Goal: Task Accomplishment & Management: Complete application form

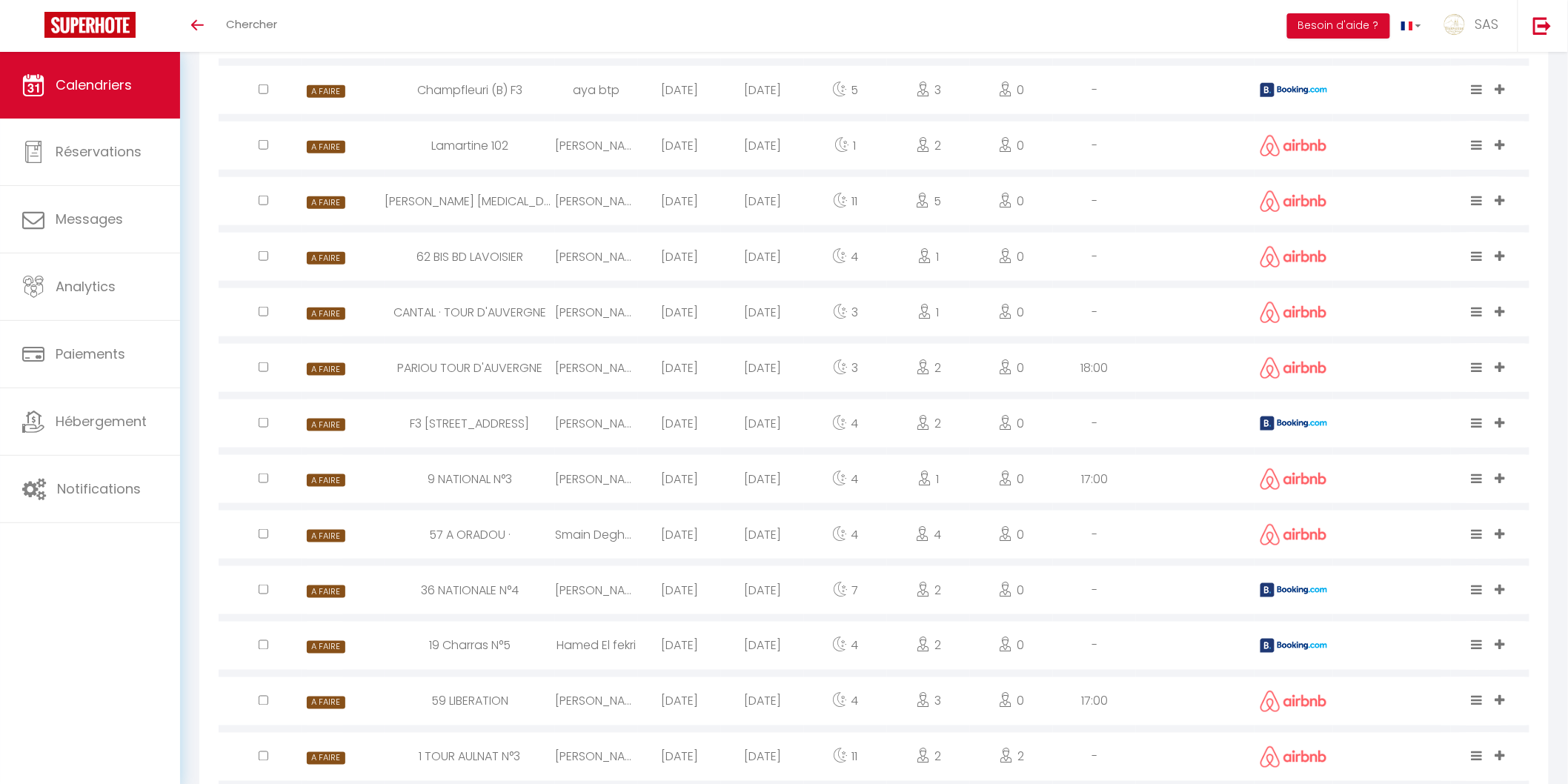
scroll to position [601, 0]
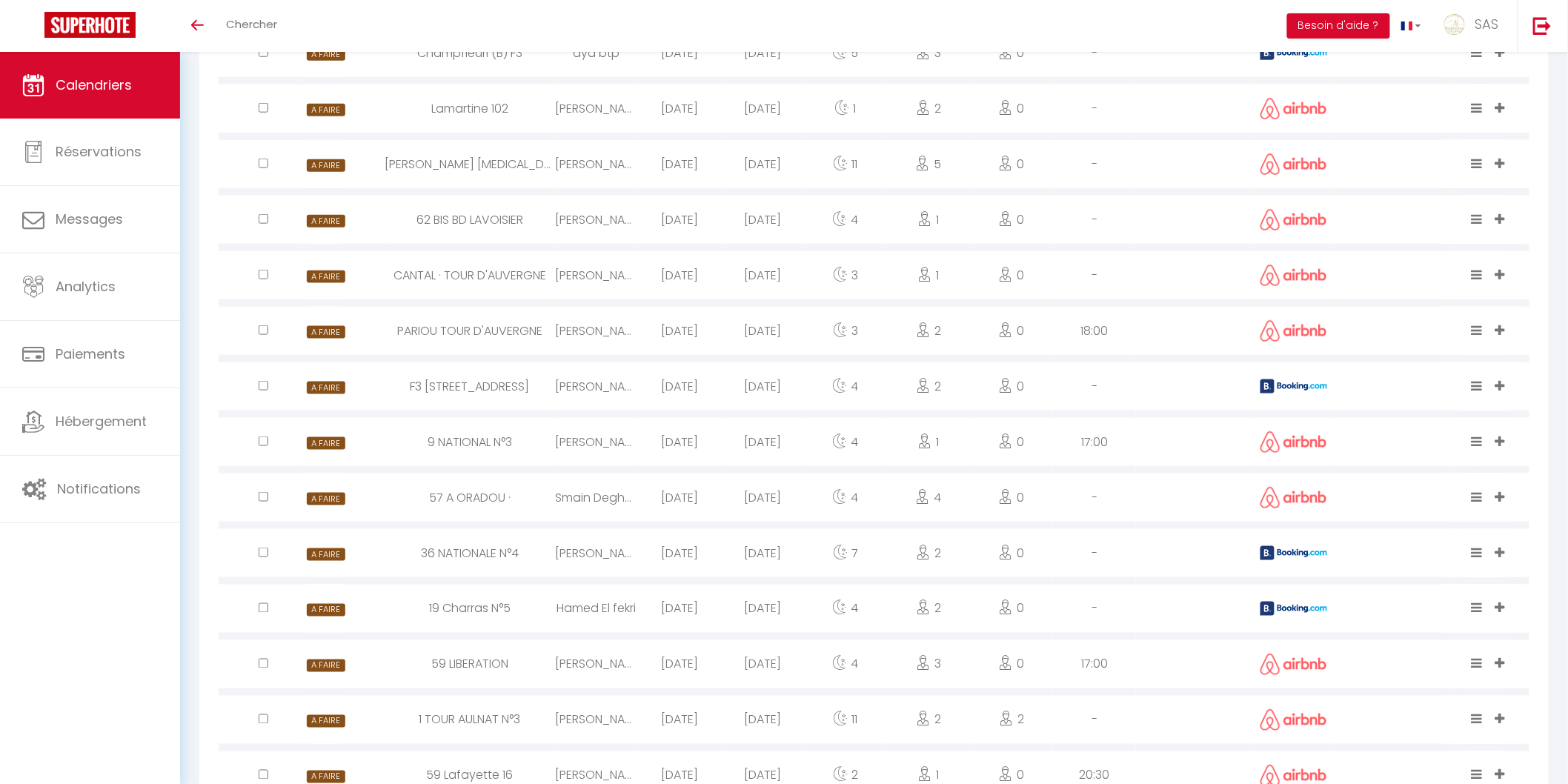
click at [579, 602] on div "Hamed El fekri" at bounding box center [596, 608] width 83 height 48
select select "0"
select select "1"
select select
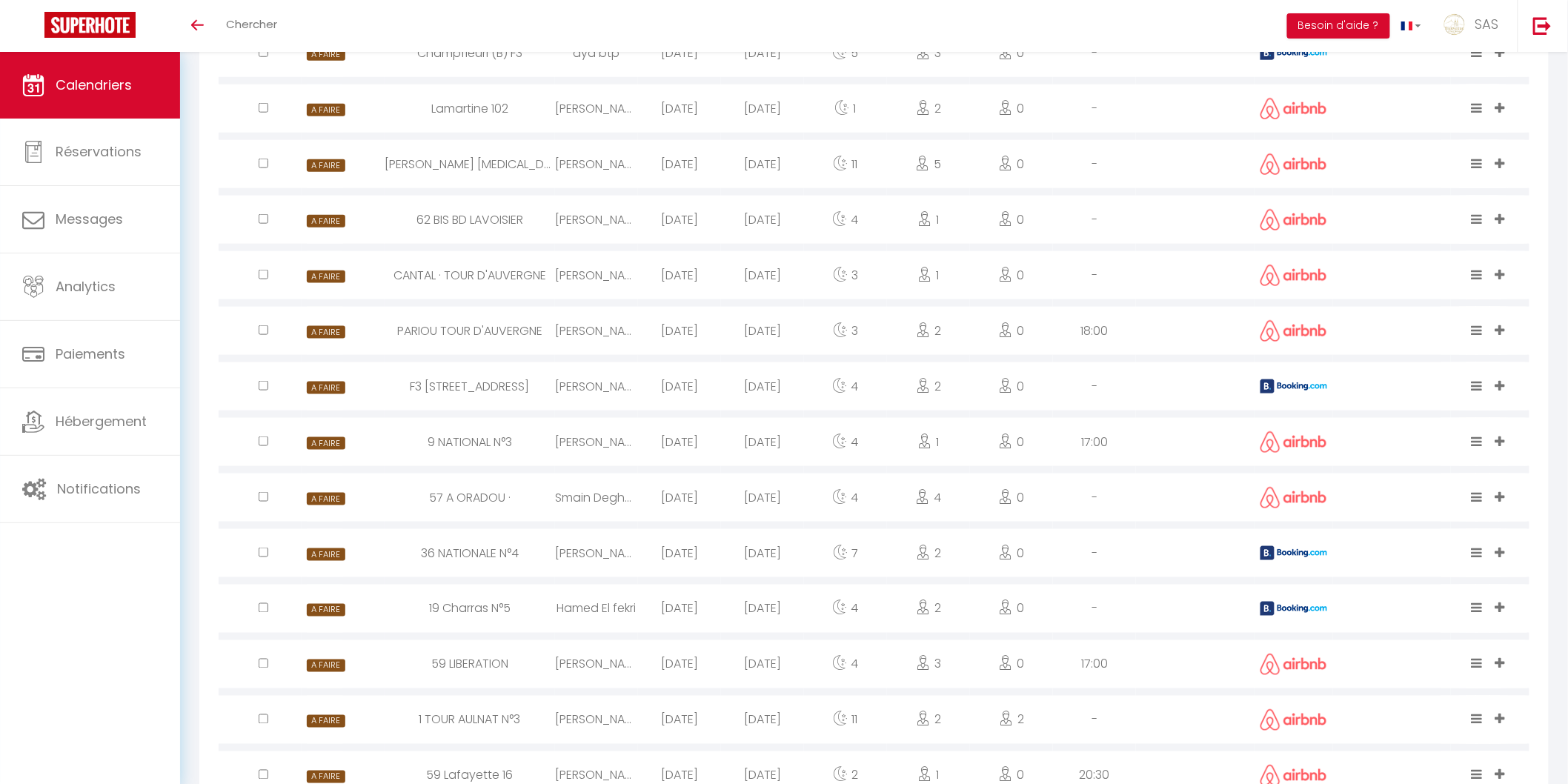
select select
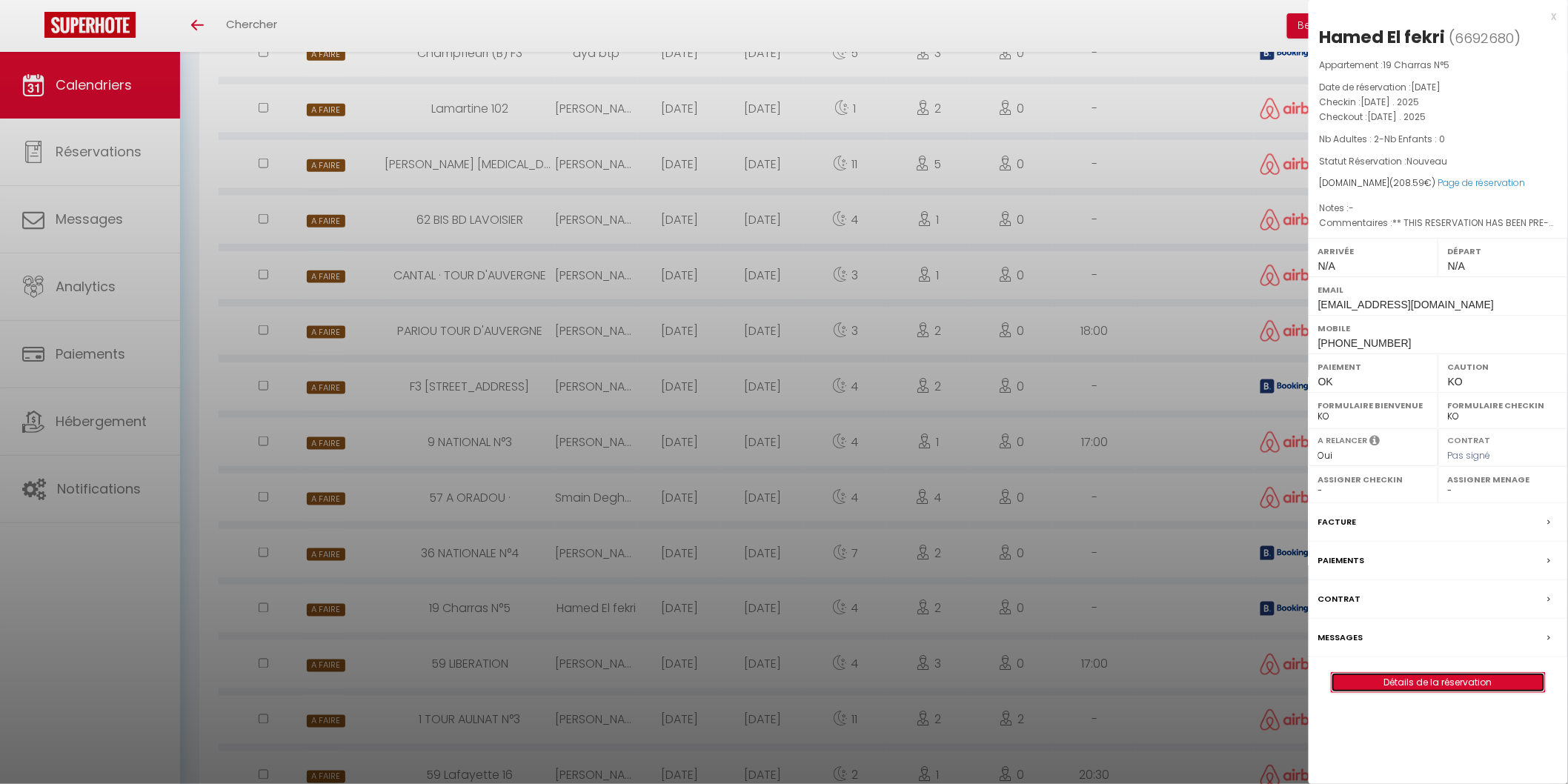
click at [1347, 679] on link "Détails de la réservation" at bounding box center [1438, 683] width 213 height 20
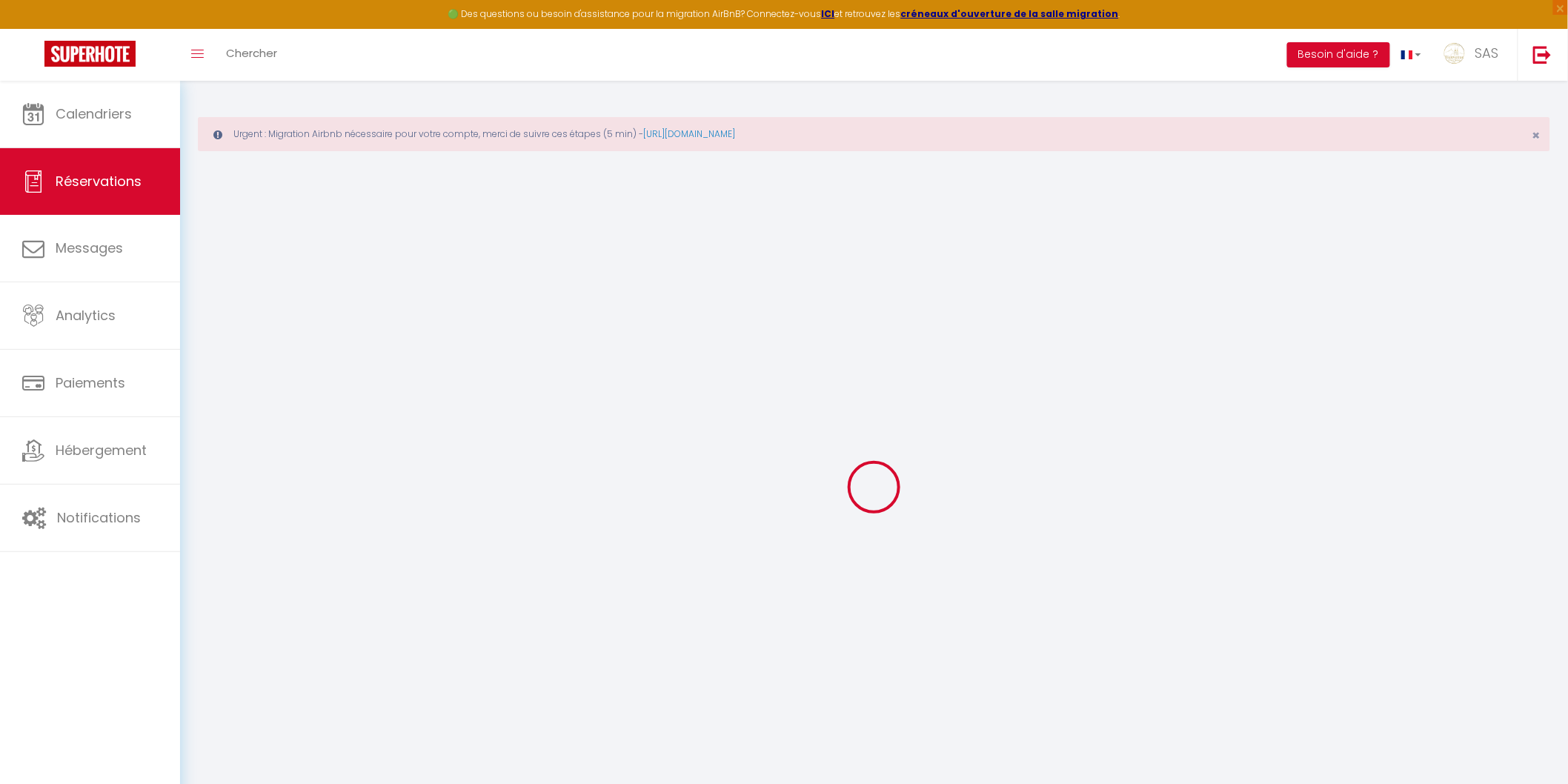
type input "Hamed"
type input "El fekri"
type input "[EMAIL_ADDRESS][DOMAIN_NAME]"
type input "[PHONE_NUMBER]"
type input "N/A"
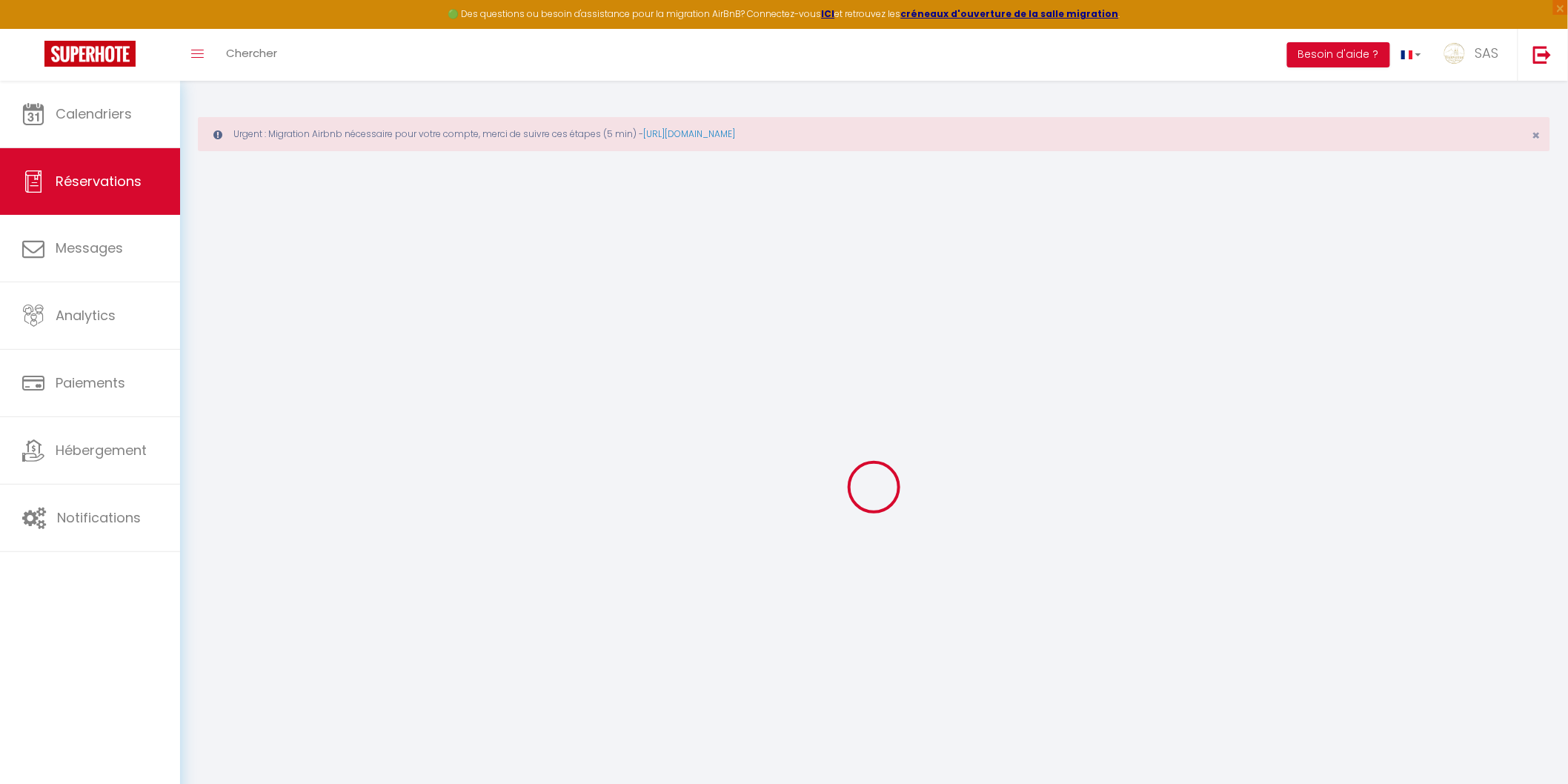
type input "30 08 [GEOGRAPHIC_DATA], [STREET_ADDRESS][PERSON_NAME]"
type input "[GEOGRAPHIC_DATA]"
select select "FR"
type input "34.26"
type input "2.92"
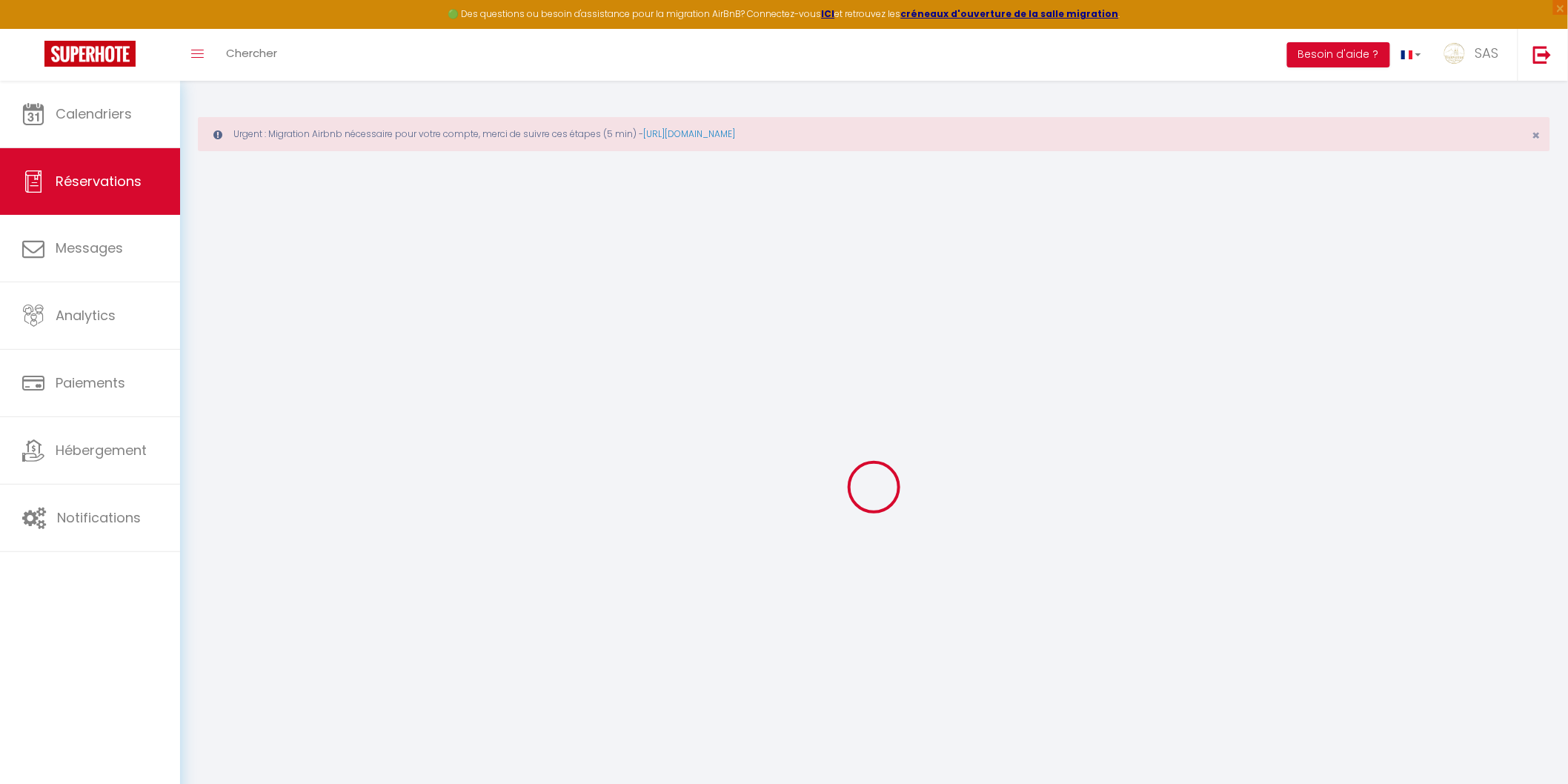
select select "58775"
select select "1"
select select
type input "2"
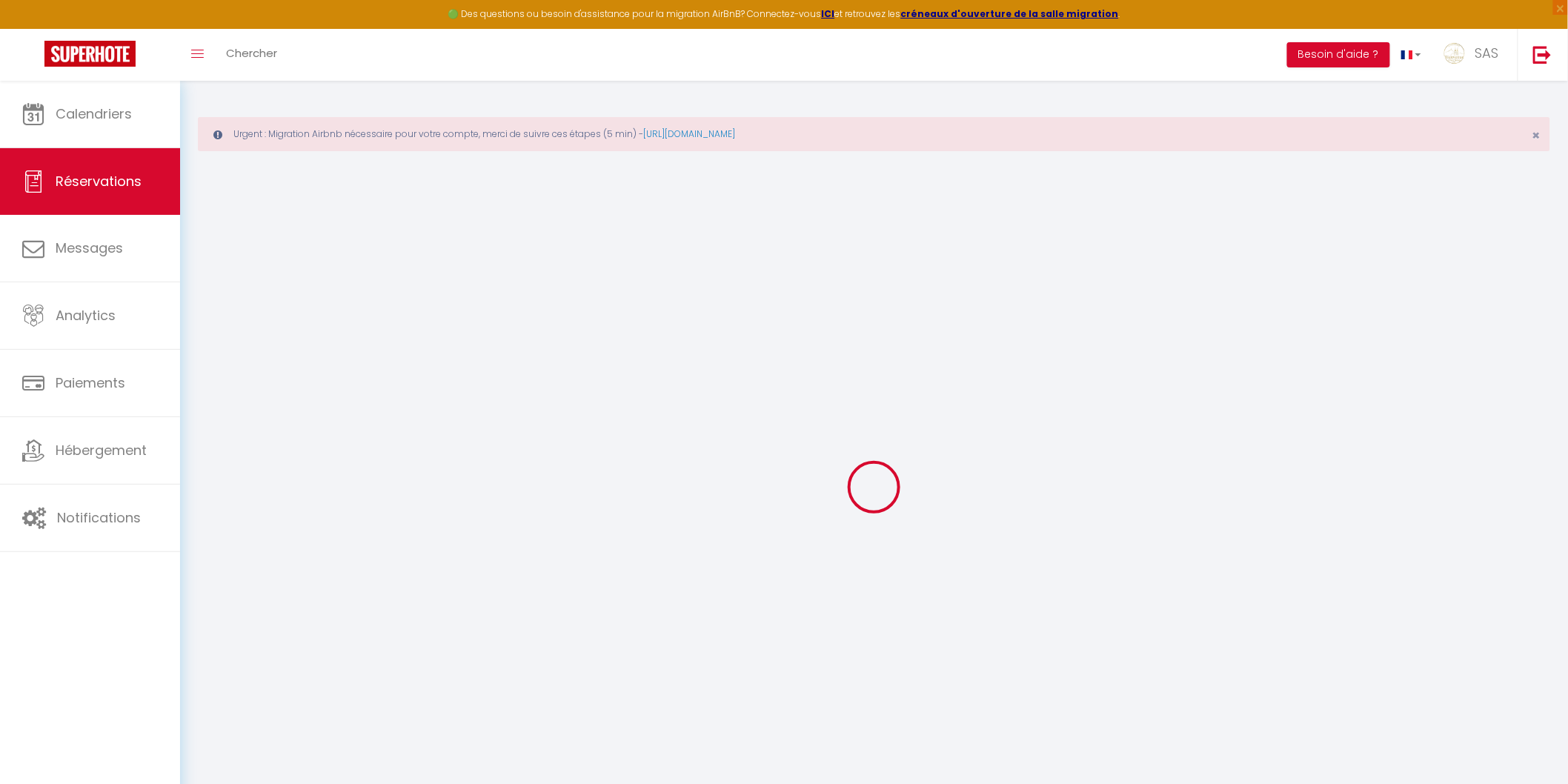
select select "12"
select select
type input "155.52"
checkbox input "false"
type input "0"
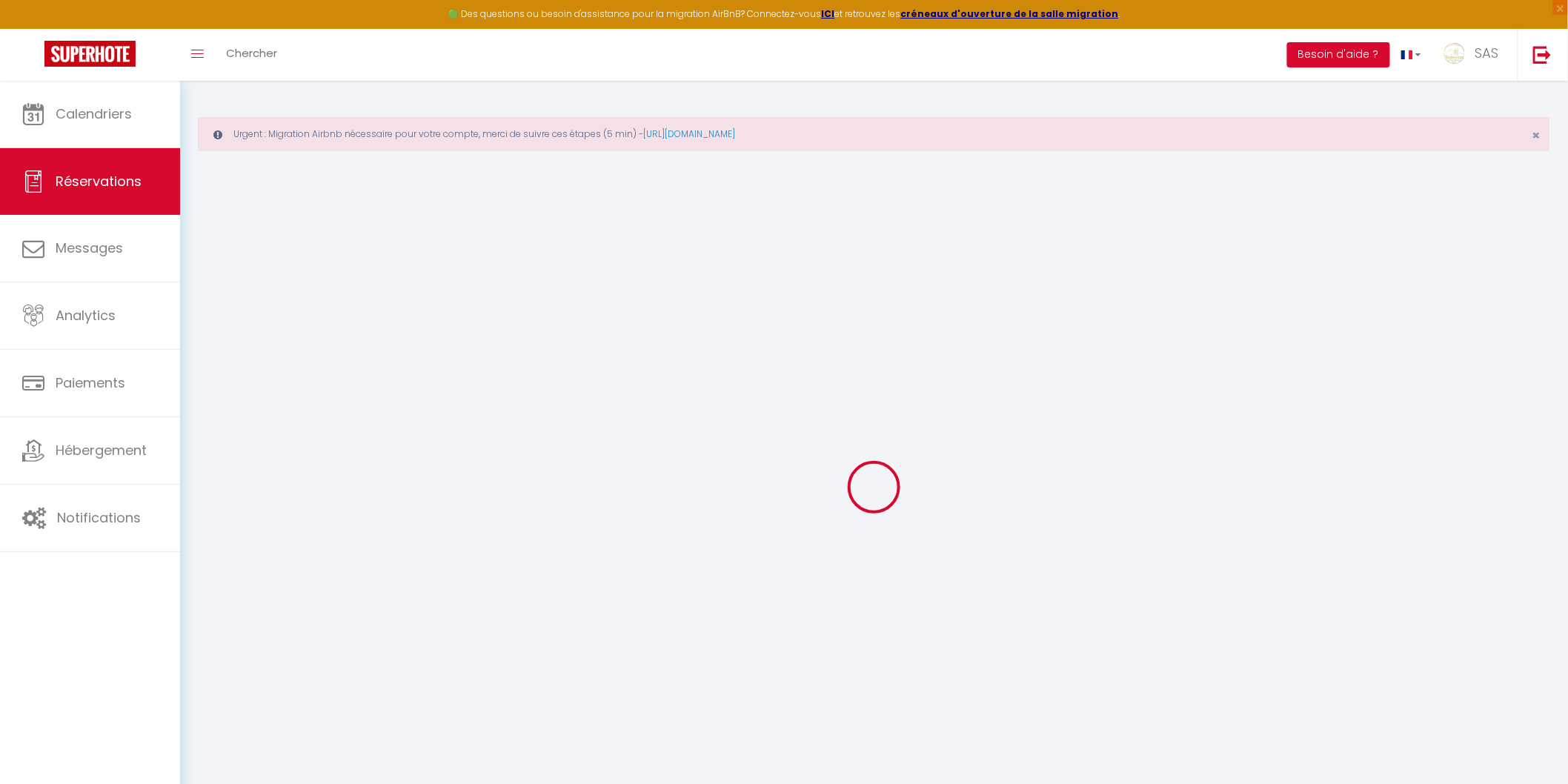
select select "2"
type input "0"
select select
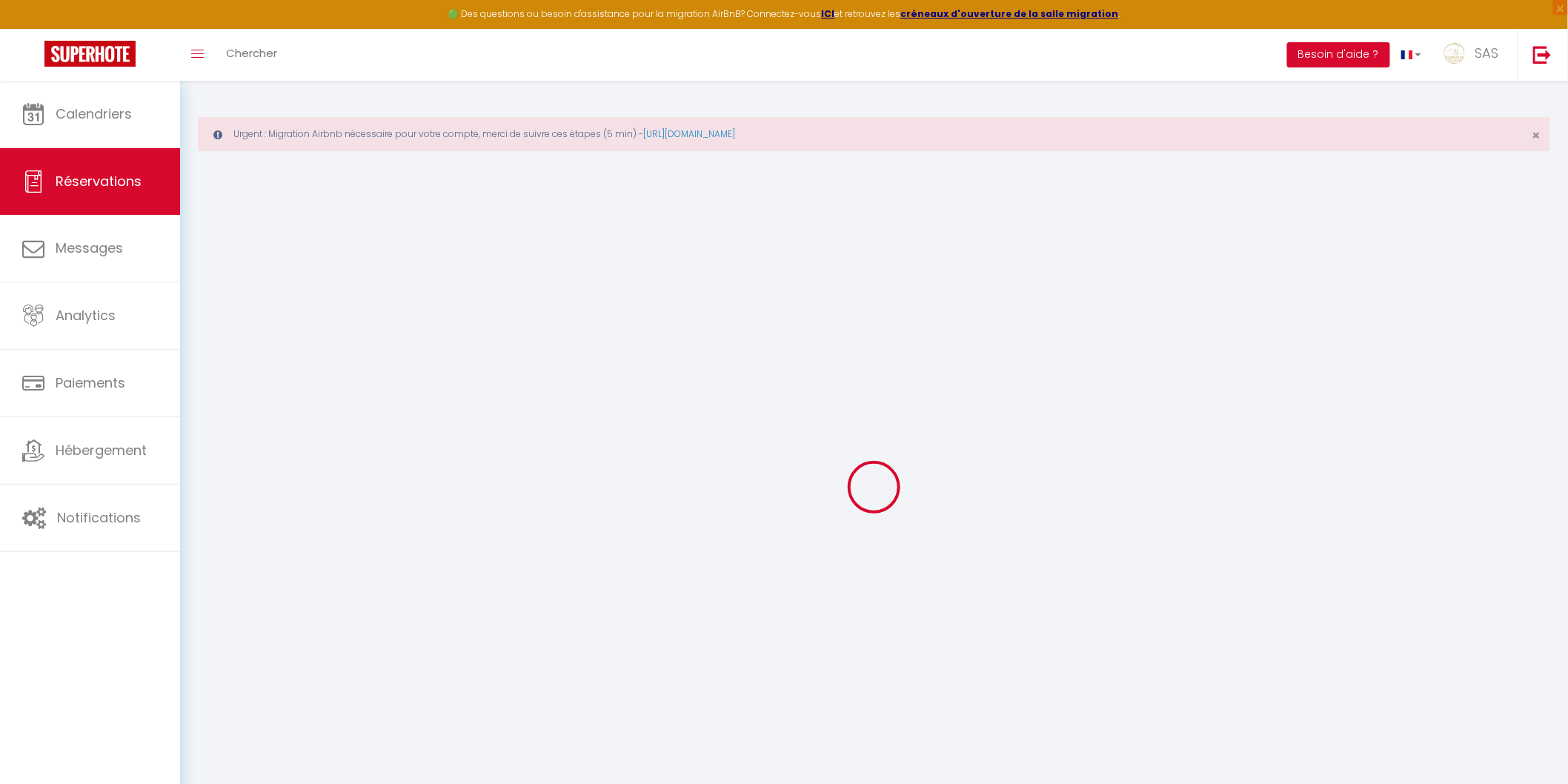
select select
select select "14"
checkbox input "false"
select select
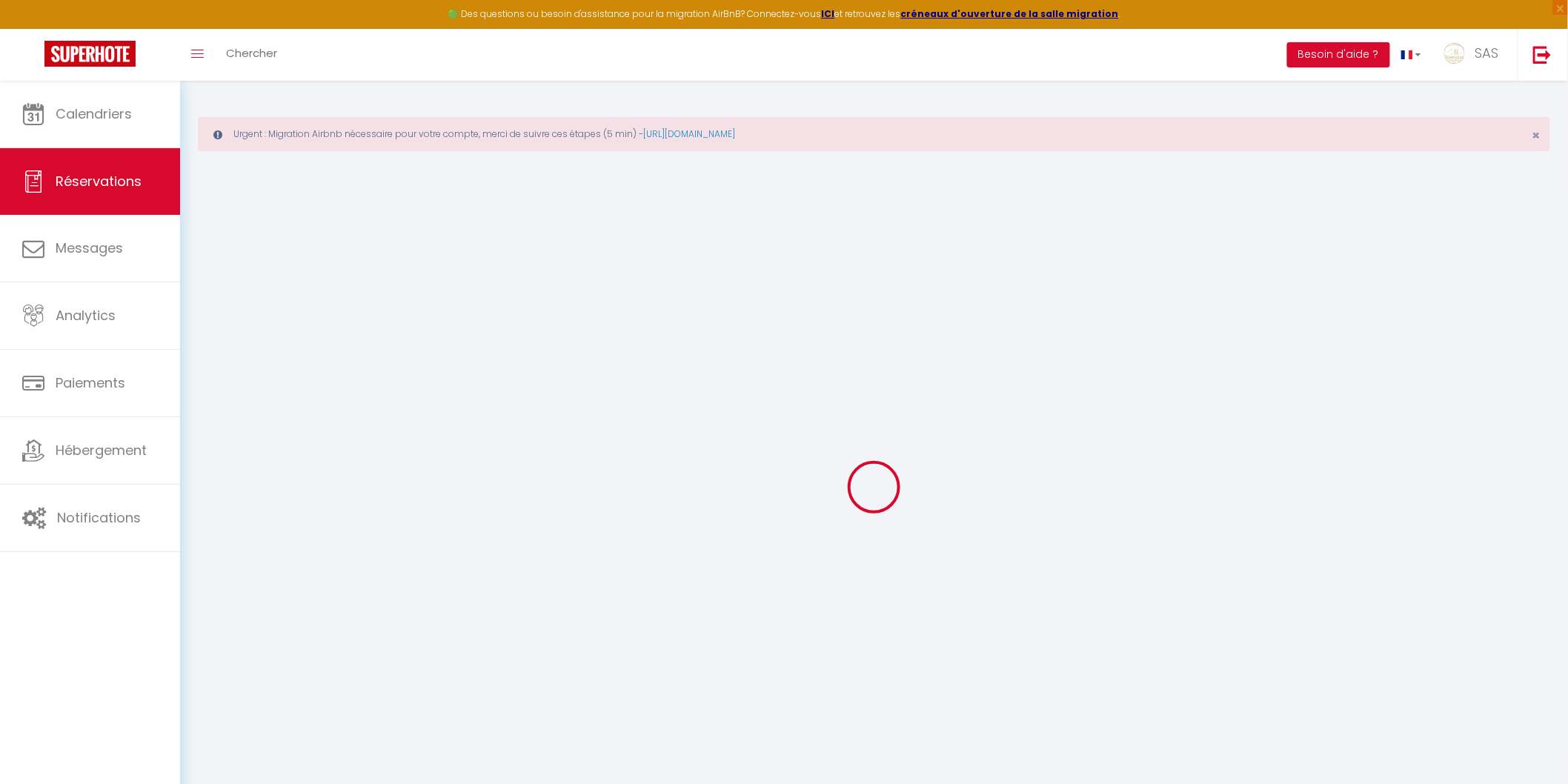
checkbox input "false"
select select
checkbox input "false"
type textarea "** THIS RESERVATION HAS BEEN PRE-PAID ** BOOKING NOTE : Payment charge is EUR 2…"
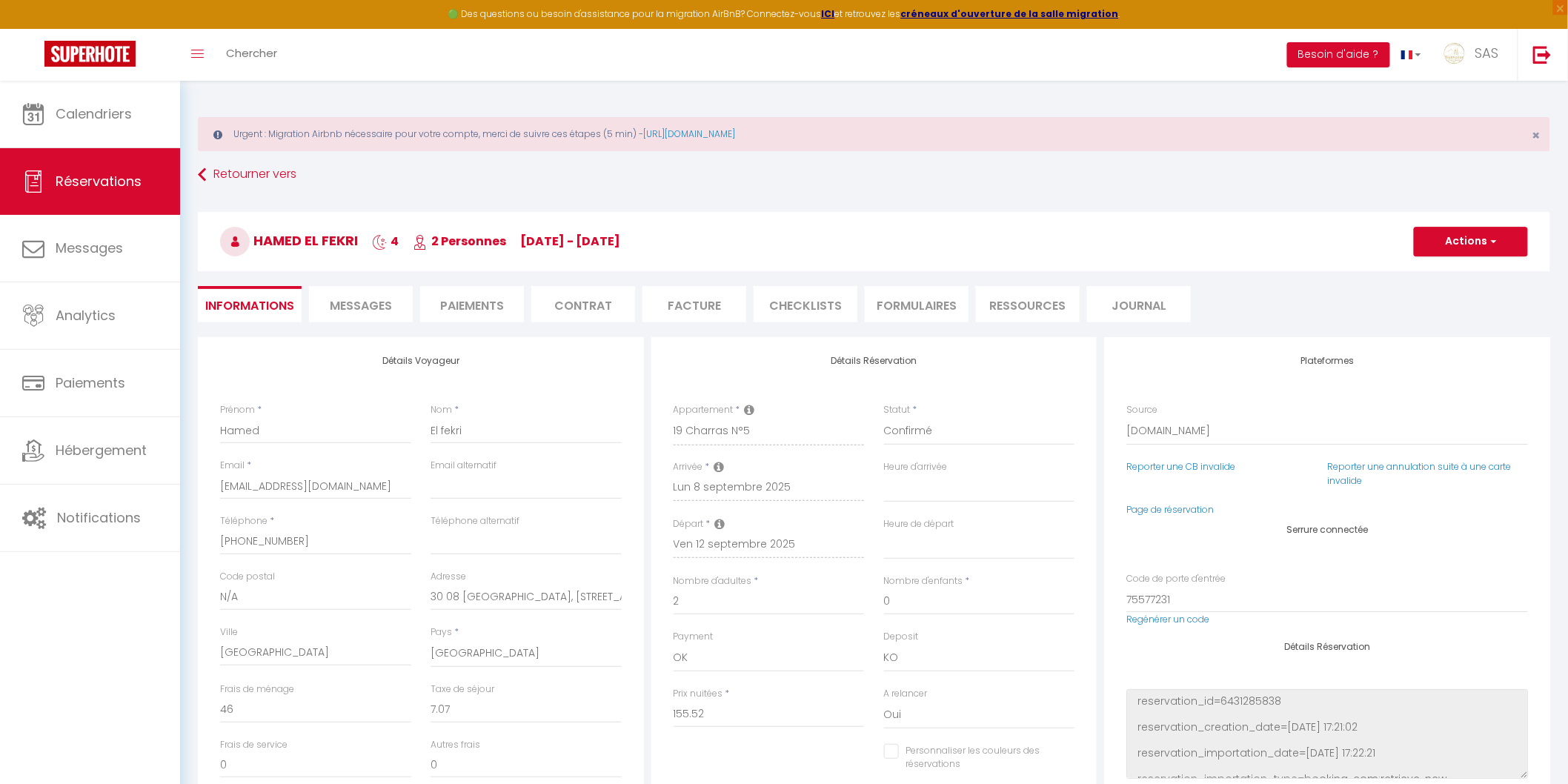
click at [376, 300] on span "Messages" at bounding box center [361, 305] width 62 height 17
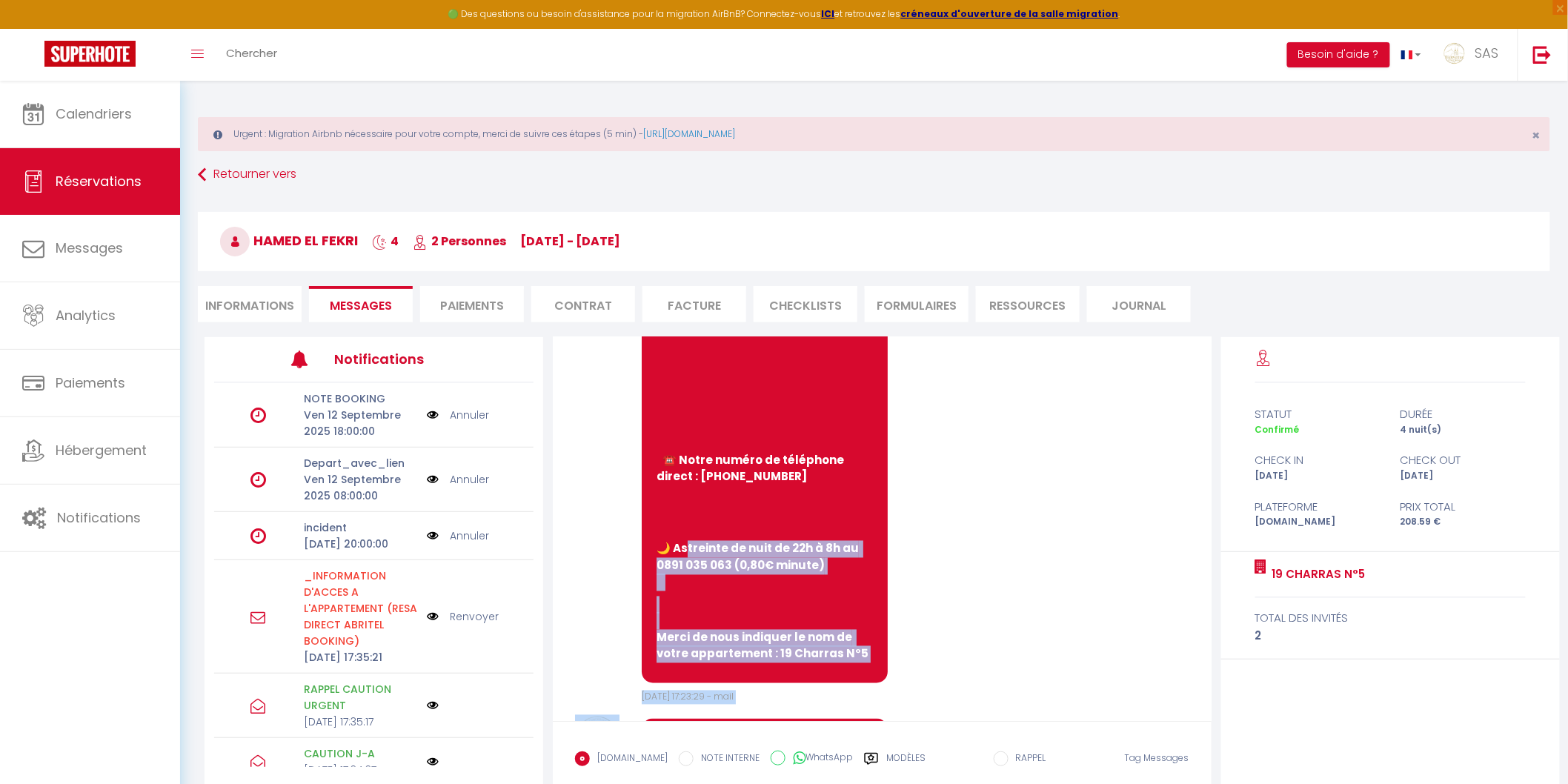
scroll to position [1353, 0]
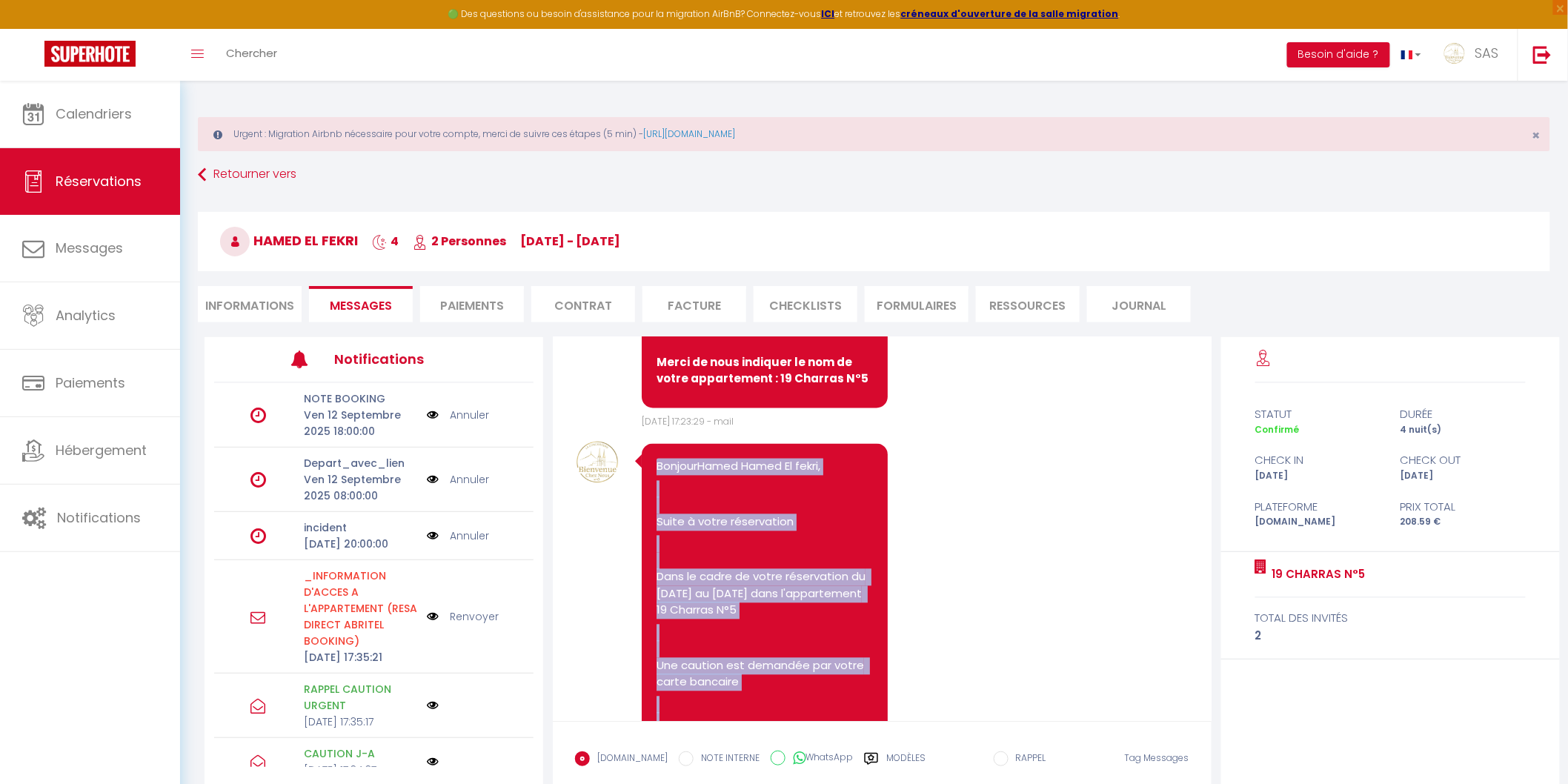
drag, startPoint x: 746, startPoint y: 635, endPoint x: 656, endPoint y: 641, distance: 90.2
copy div "LoremipSumdo Sitam Co adipi, Elits d eiusm temporincid Utla et dolor ma aliqu e…"
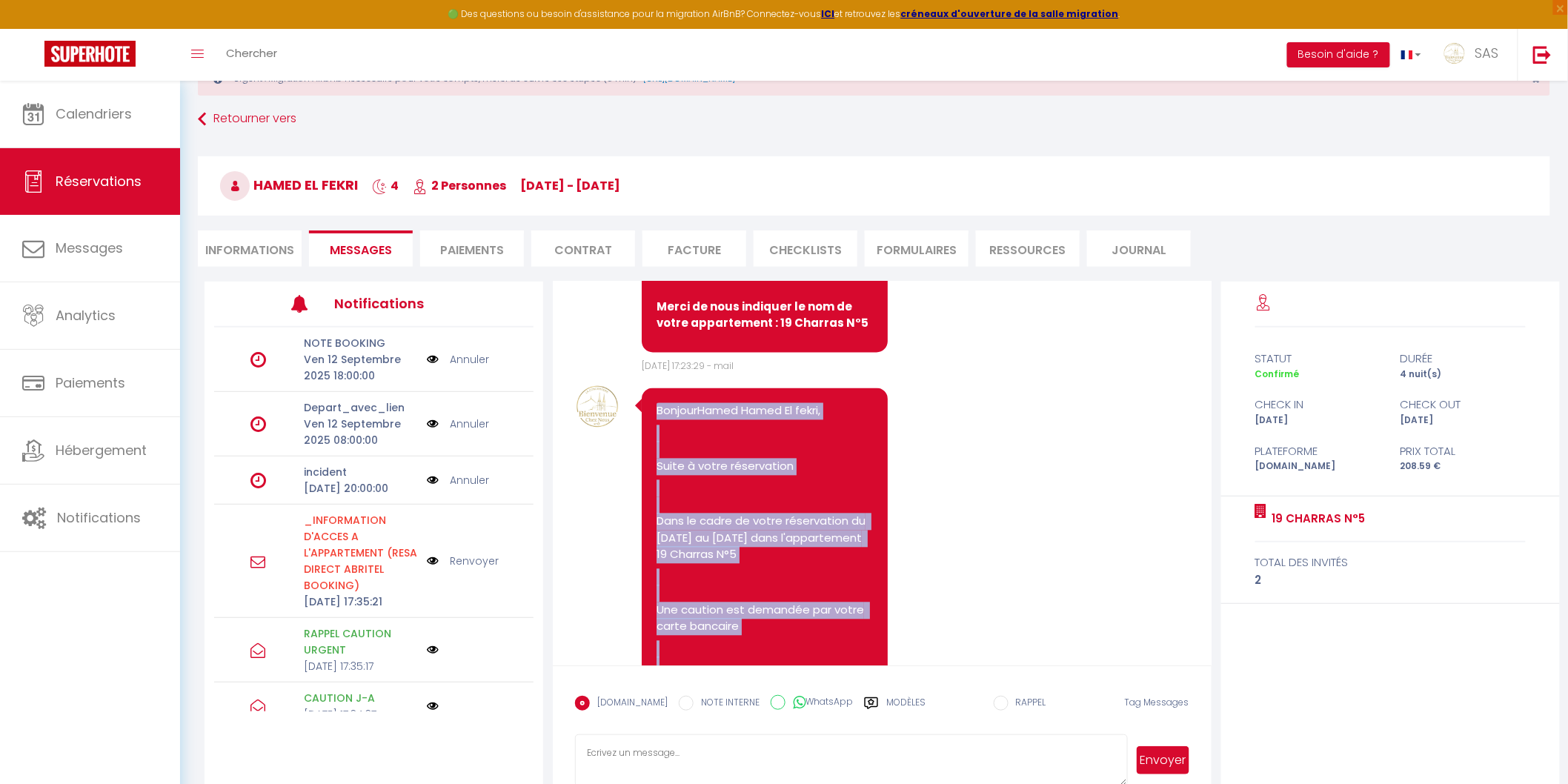
scroll to position [86, 0]
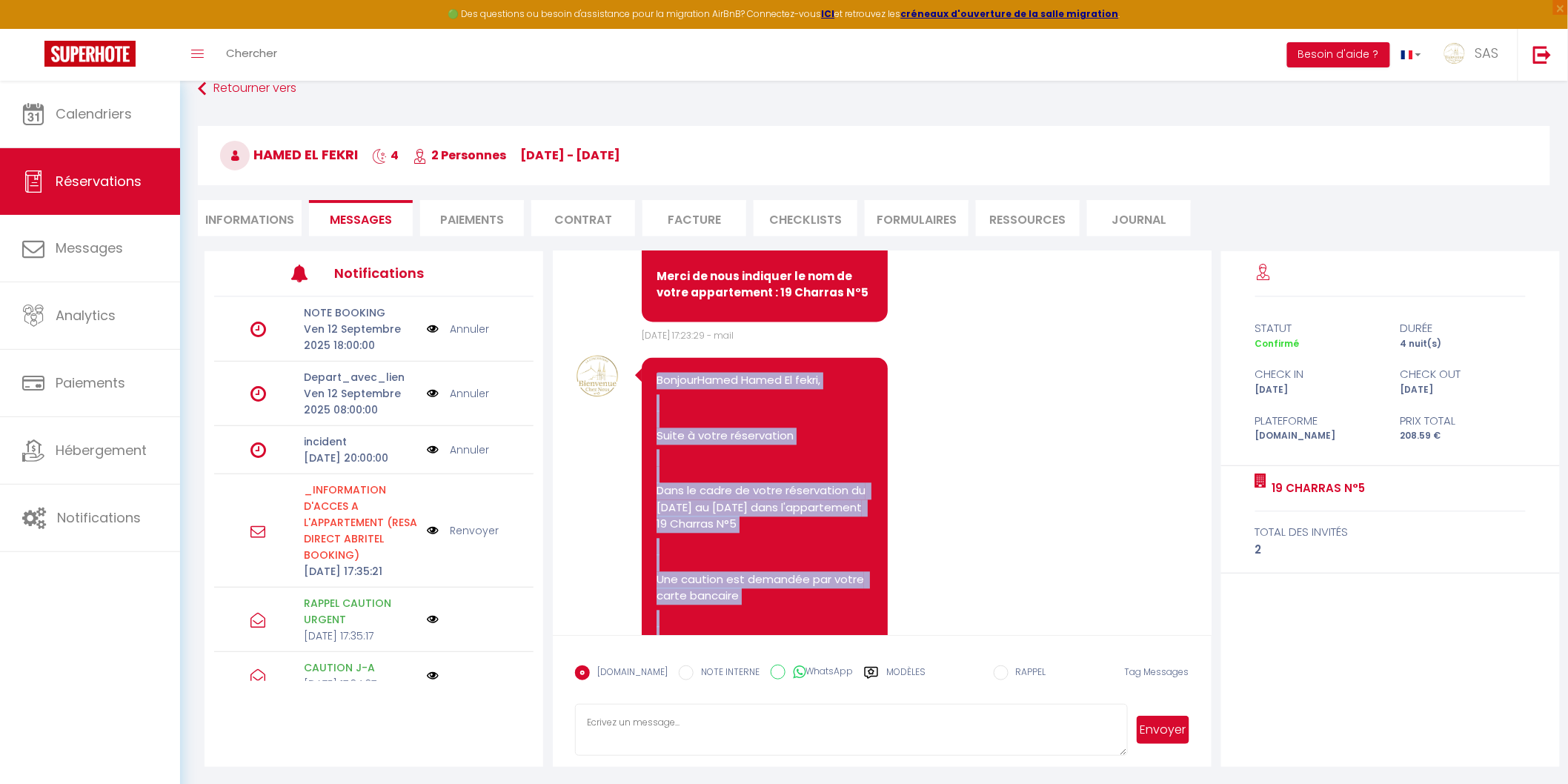
click at [892, 746] on textarea at bounding box center [851, 729] width 552 height 51
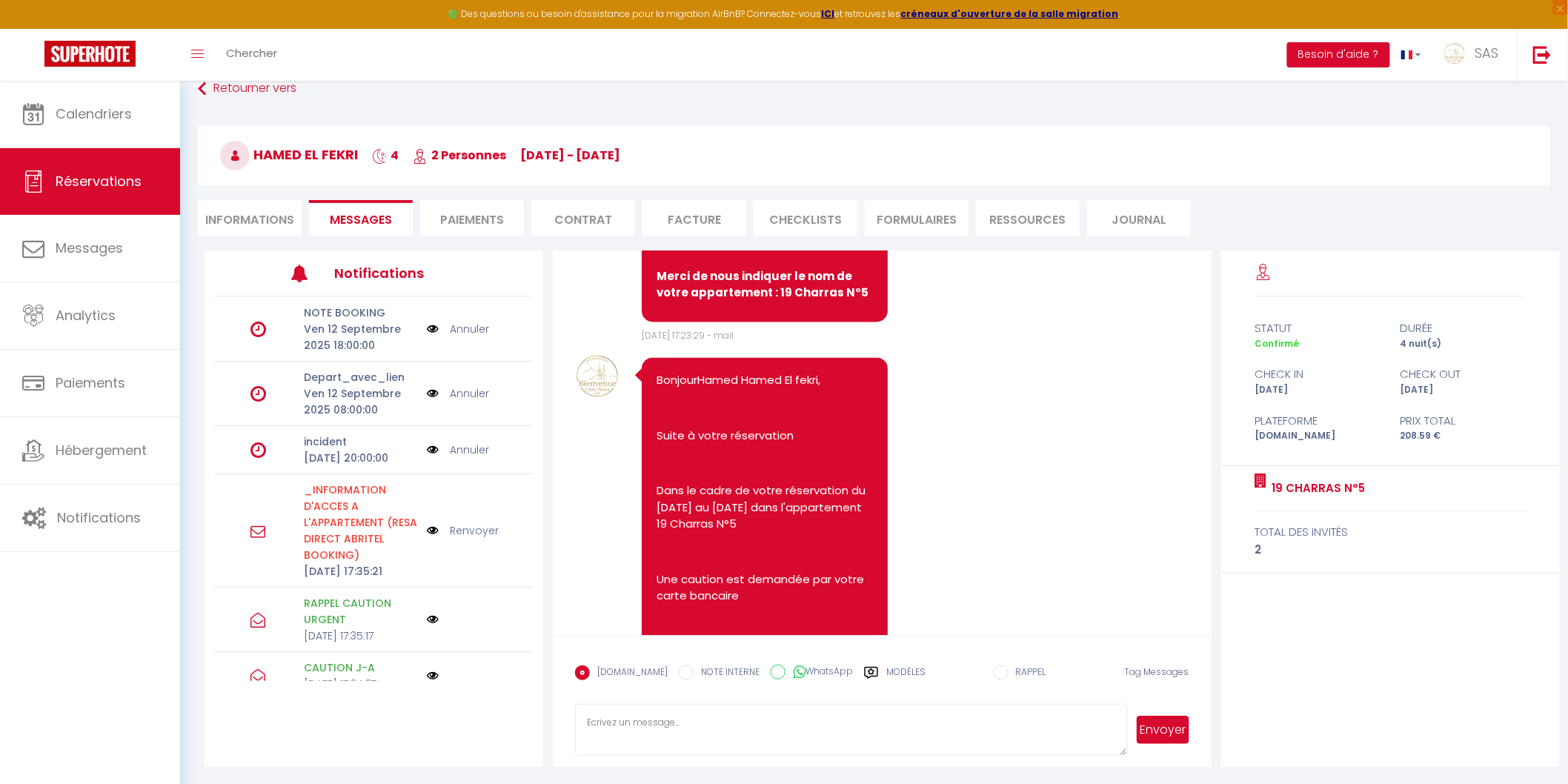
paste textarea "LoremipSumdo Sitam Co adipi, Elits d eiusm temporincid Utla et dolor ma aliqu e…"
type textarea "LoremipSumdo Sitam Co adipi, Elits d eiusm temporincid Utla et dolor ma aliqu e…"
click at [1155, 737] on button "Envoyer" at bounding box center [1163, 729] width 51 height 28
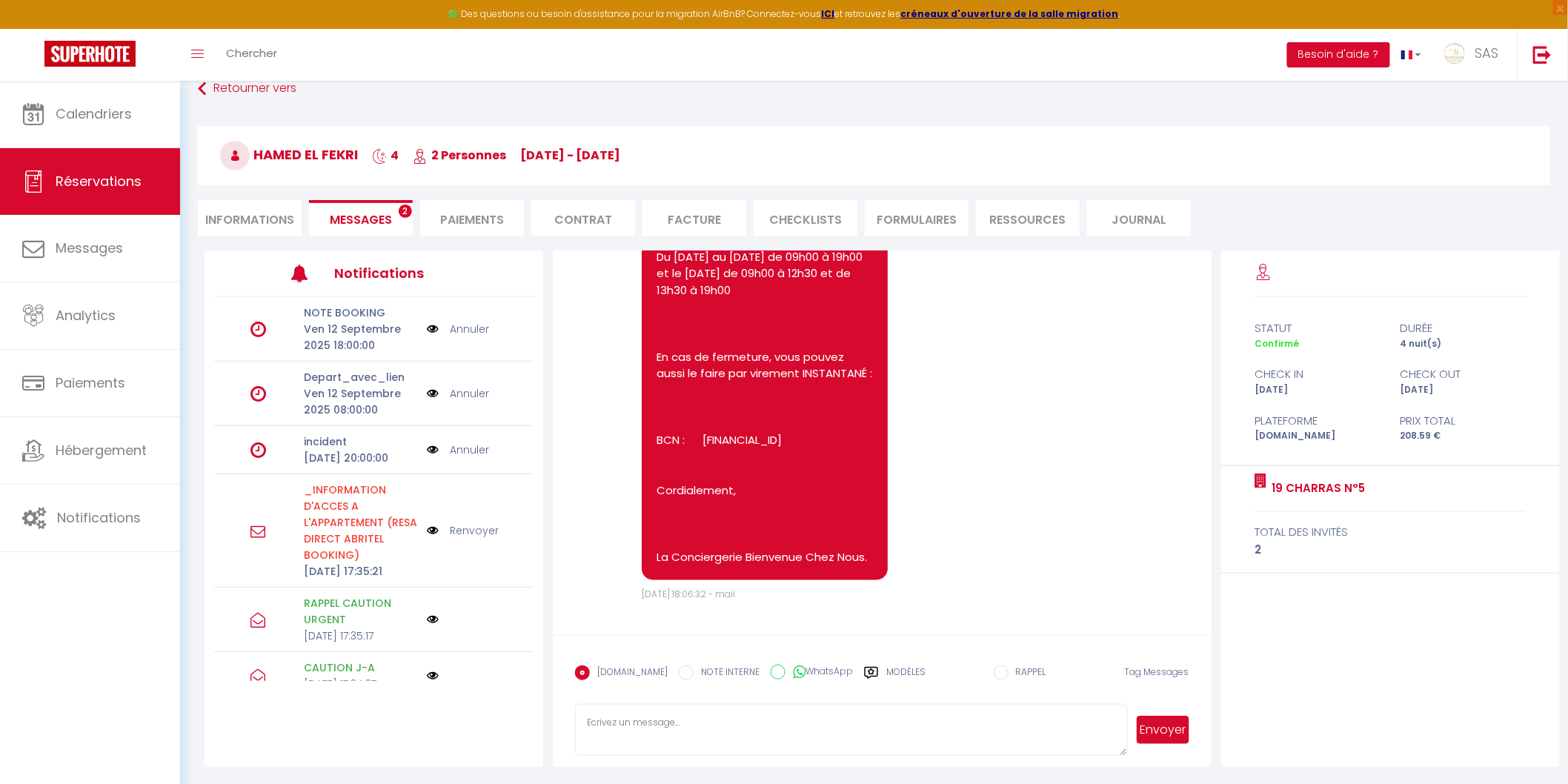
scroll to position [9299, 0]
click at [254, 223] on li "Informations" at bounding box center [249, 218] width 104 height 36
select select
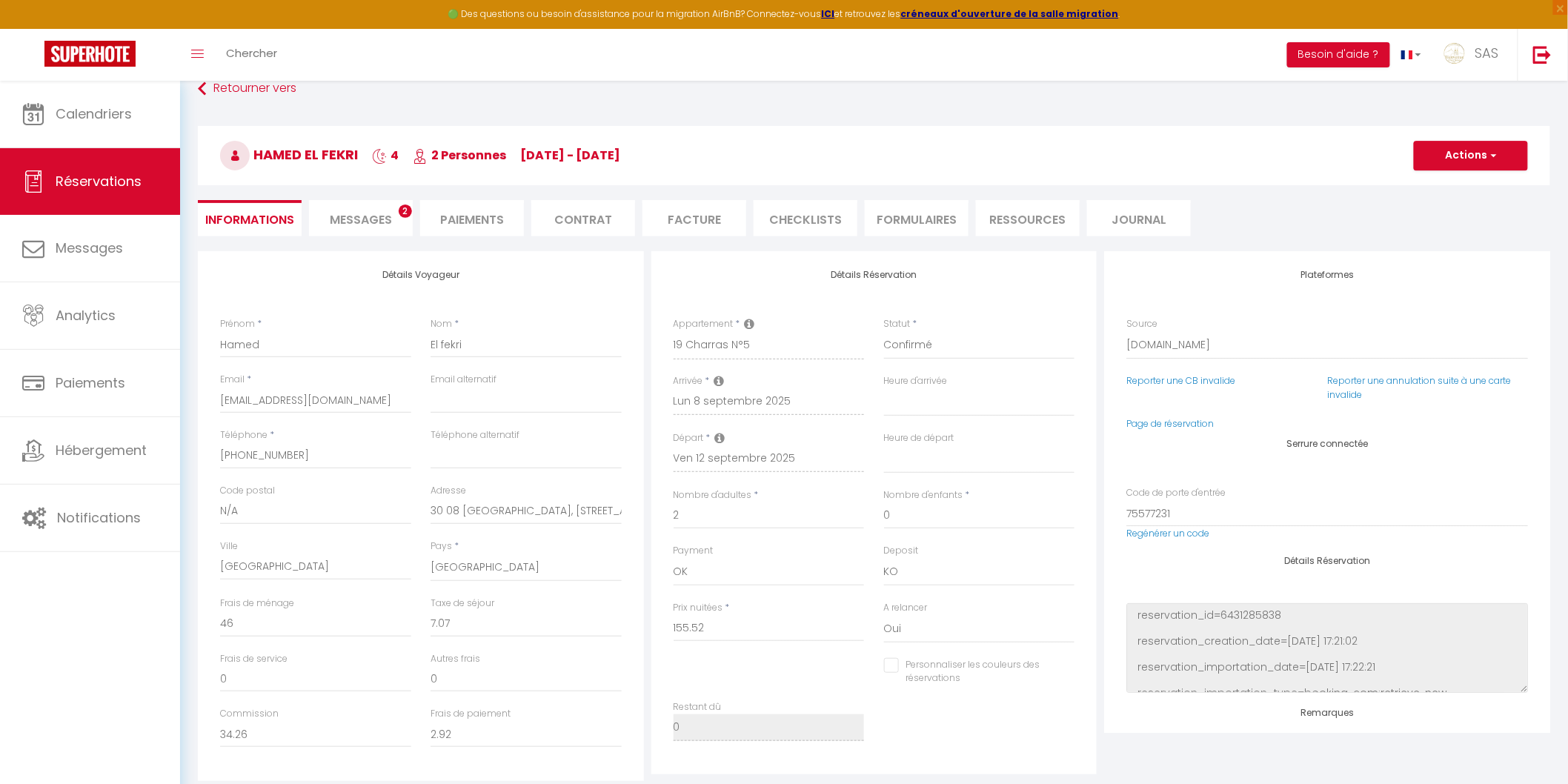
click at [397, 200] on li "Messages 2" at bounding box center [360, 218] width 104 height 36
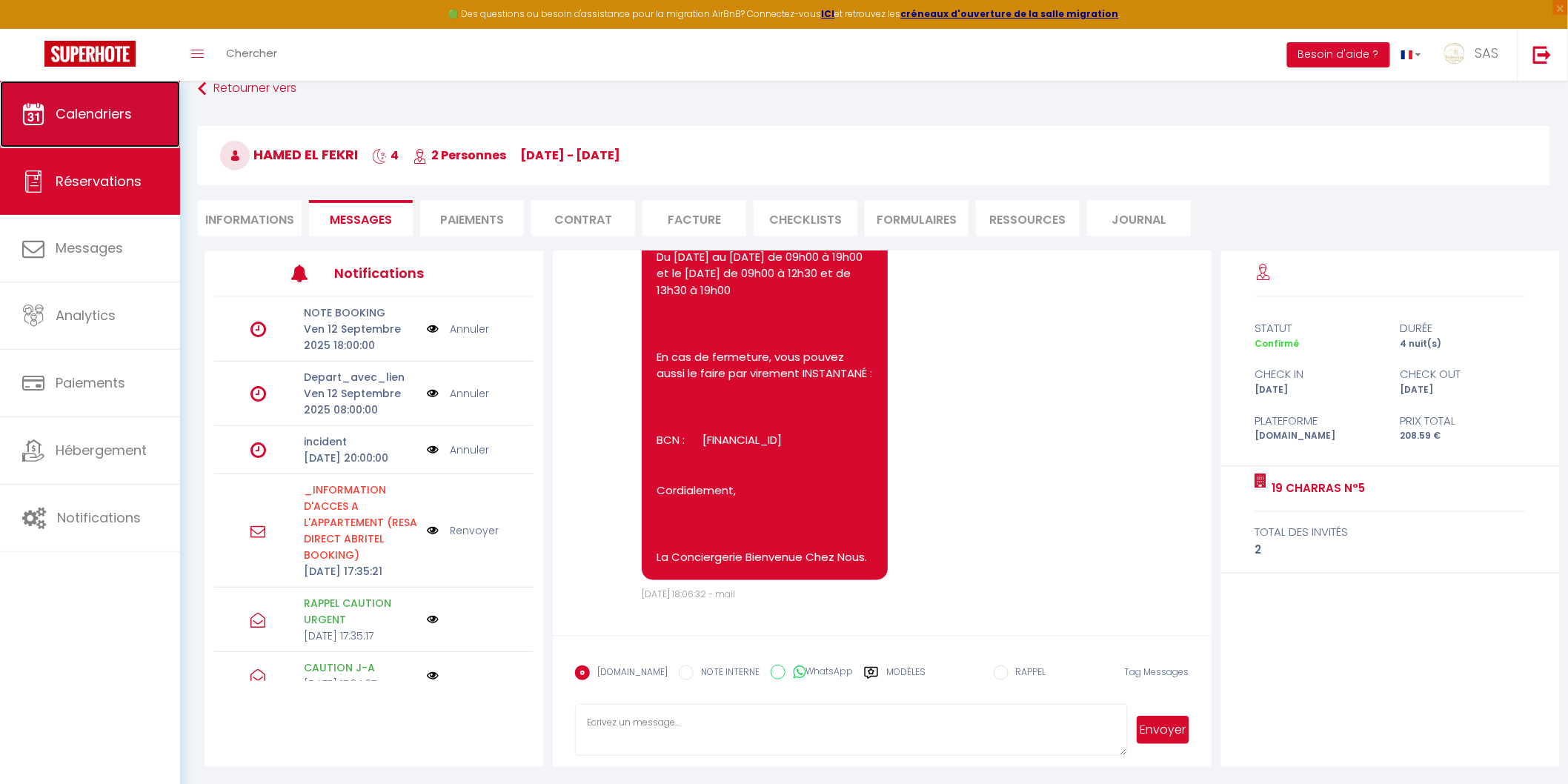
click at [172, 118] on link "Calendriers" at bounding box center [90, 114] width 180 height 67
